Goal: Information Seeking & Learning: Learn about a topic

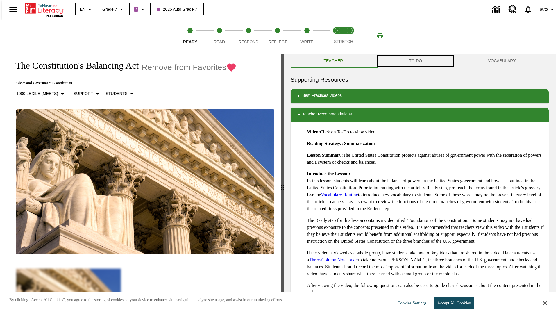
click at [416, 61] on button "TO-DO" at bounding box center [415, 61] width 79 height 14
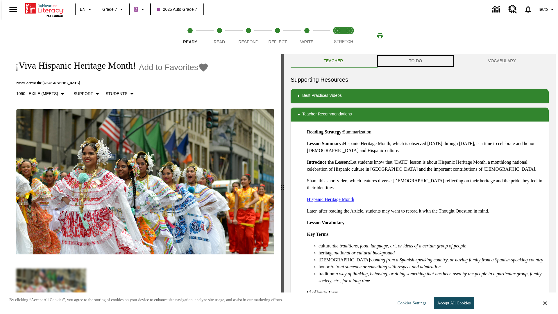
click at [416, 61] on button "TO-DO" at bounding box center [415, 61] width 79 height 14
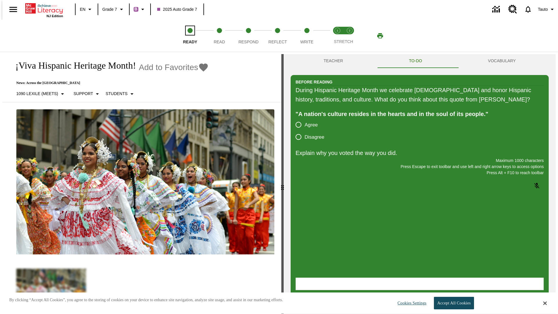
click at [190, 36] on span "Ready" at bounding box center [190, 39] width 14 height 10
click at [219, 36] on span "Read" at bounding box center [219, 39] width 11 height 10
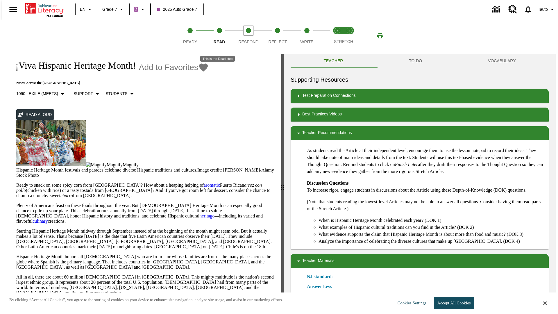
click at [248, 36] on span "Respond" at bounding box center [248, 39] width 20 height 10
